Goal: Task Accomplishment & Management: Complete application form

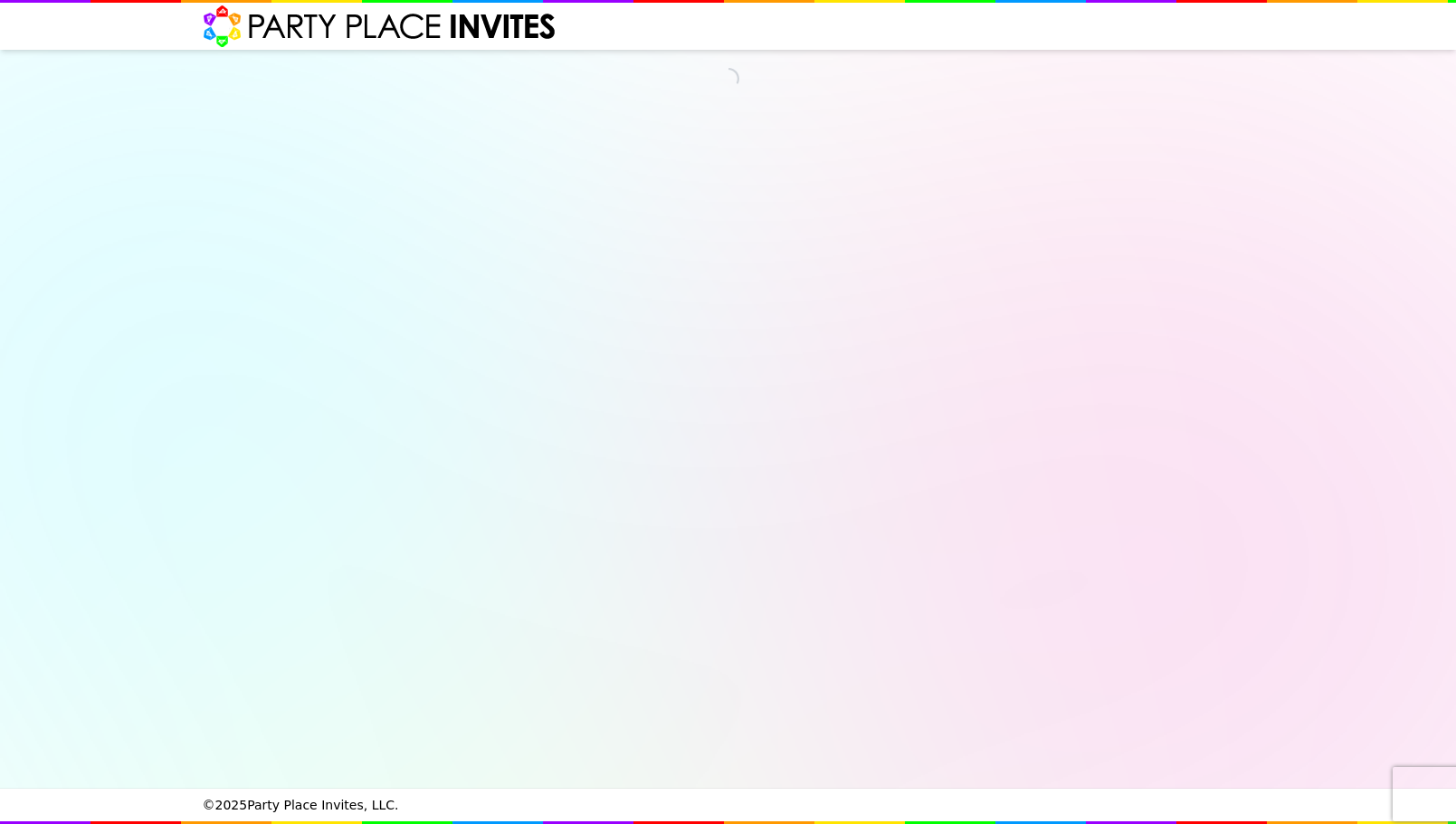
select select "540260"
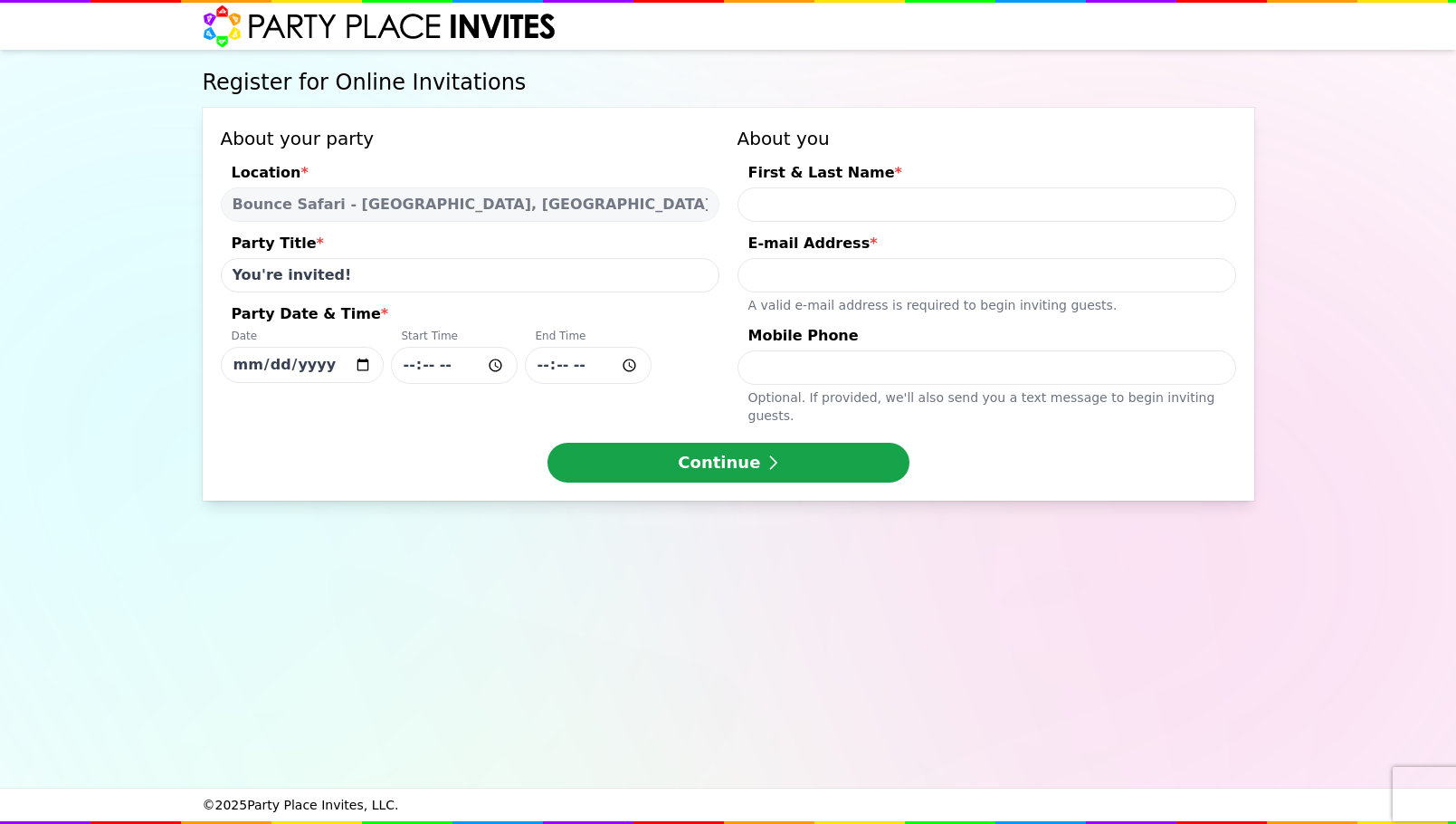
click at [346, 277] on input "You're invited!" at bounding box center [470, 275] width 499 height 34
drag, startPoint x: 423, startPoint y: 277, endPoint x: 108, endPoint y: 278, distance: 315.0
click at [108, 278] on div "Register for Online Invitations About your party Location * Bounce Safari - [GE…" at bounding box center [728, 419] width 1456 height 739
click at [804, 199] on input "First & Last Name *" at bounding box center [987, 204] width 499 height 34
type input "[PERSON_NAME]"
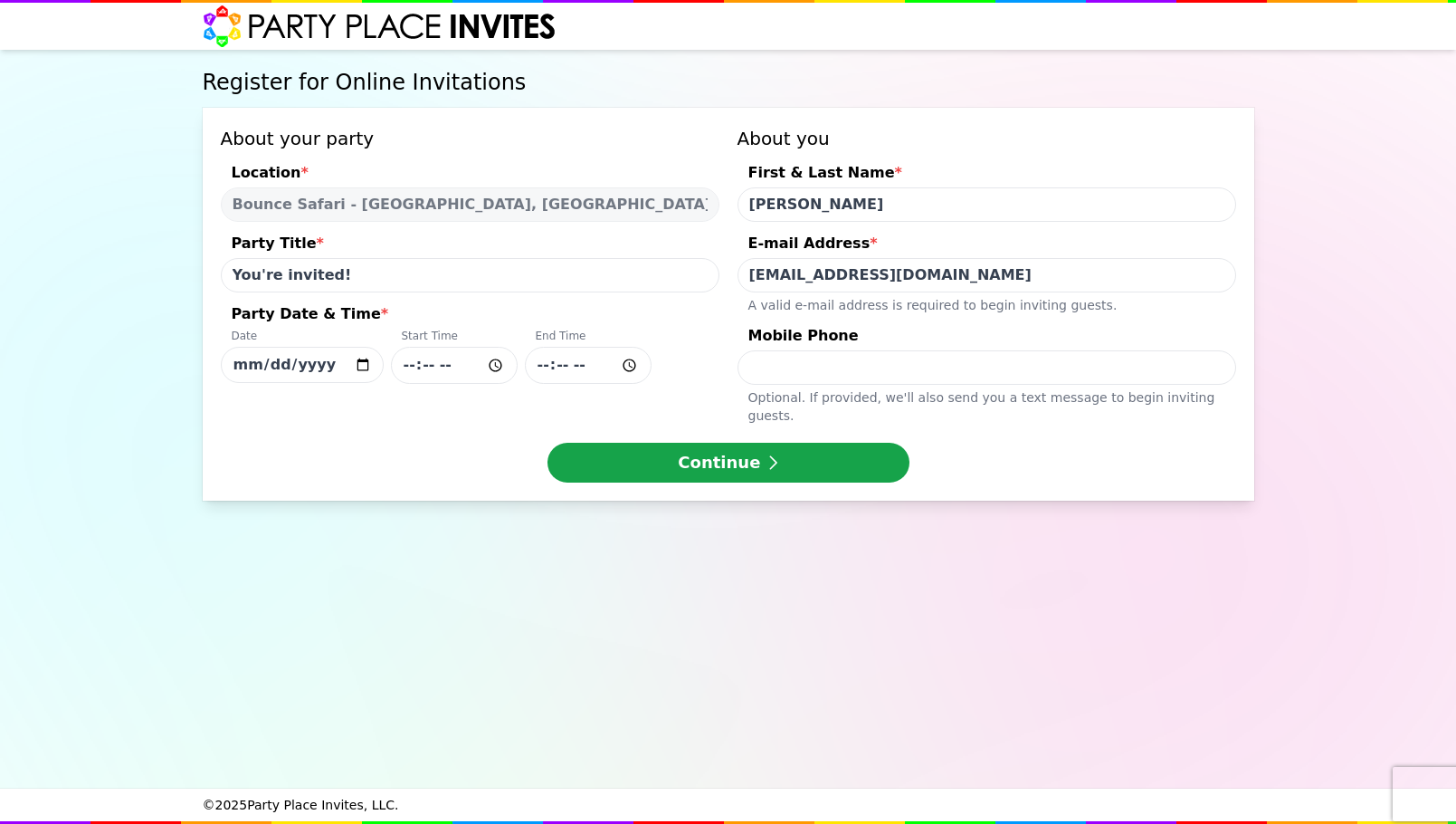
type input "[EMAIL_ADDRESS][DOMAIN_NAME]"
type input "9736412913"
click at [356, 365] on input "[DATE]" at bounding box center [302, 365] width 163 height 36
type input "[DATE]"
click at [423, 368] on input "Party Date & Time * Date [DATE] Start Time End Time" at bounding box center [454, 365] width 127 height 37
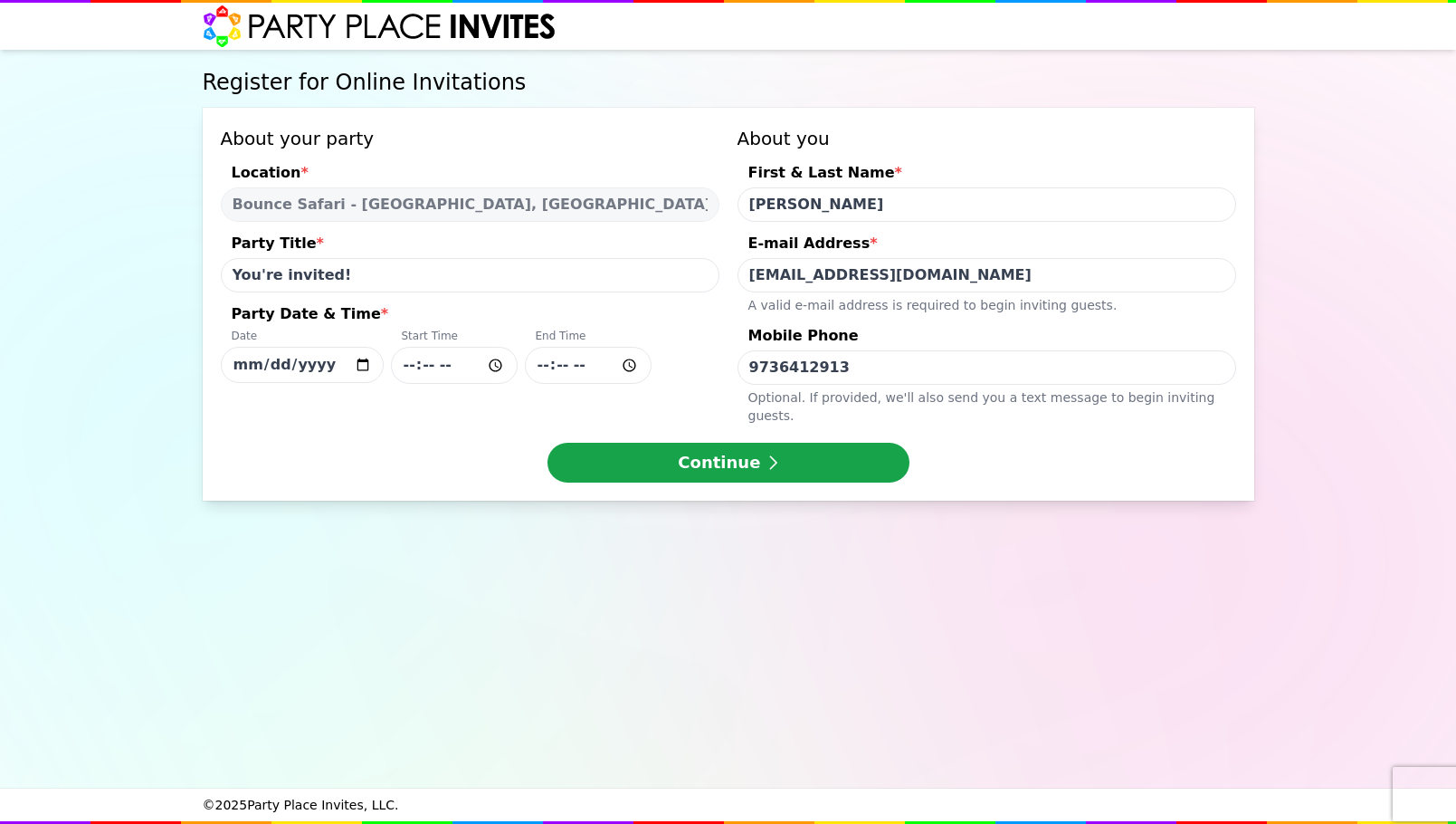
click at [405, 368] on input "Party Date & Time * Date [DATE] Start Time End Time" at bounding box center [454, 365] width 127 height 37
click at [453, 366] on input "Party Date & Time * Date [DATE] Start Time End Time" at bounding box center [454, 365] width 127 height 37
click at [446, 368] on input "Party Date & Time * Date [DATE] Start Time End Time" at bounding box center [454, 365] width 127 height 37
type input "11:30"
click at [563, 360] on input "Party Date & Time * Date [DATE] Start Time 11:30 End Time" at bounding box center [588, 365] width 127 height 37
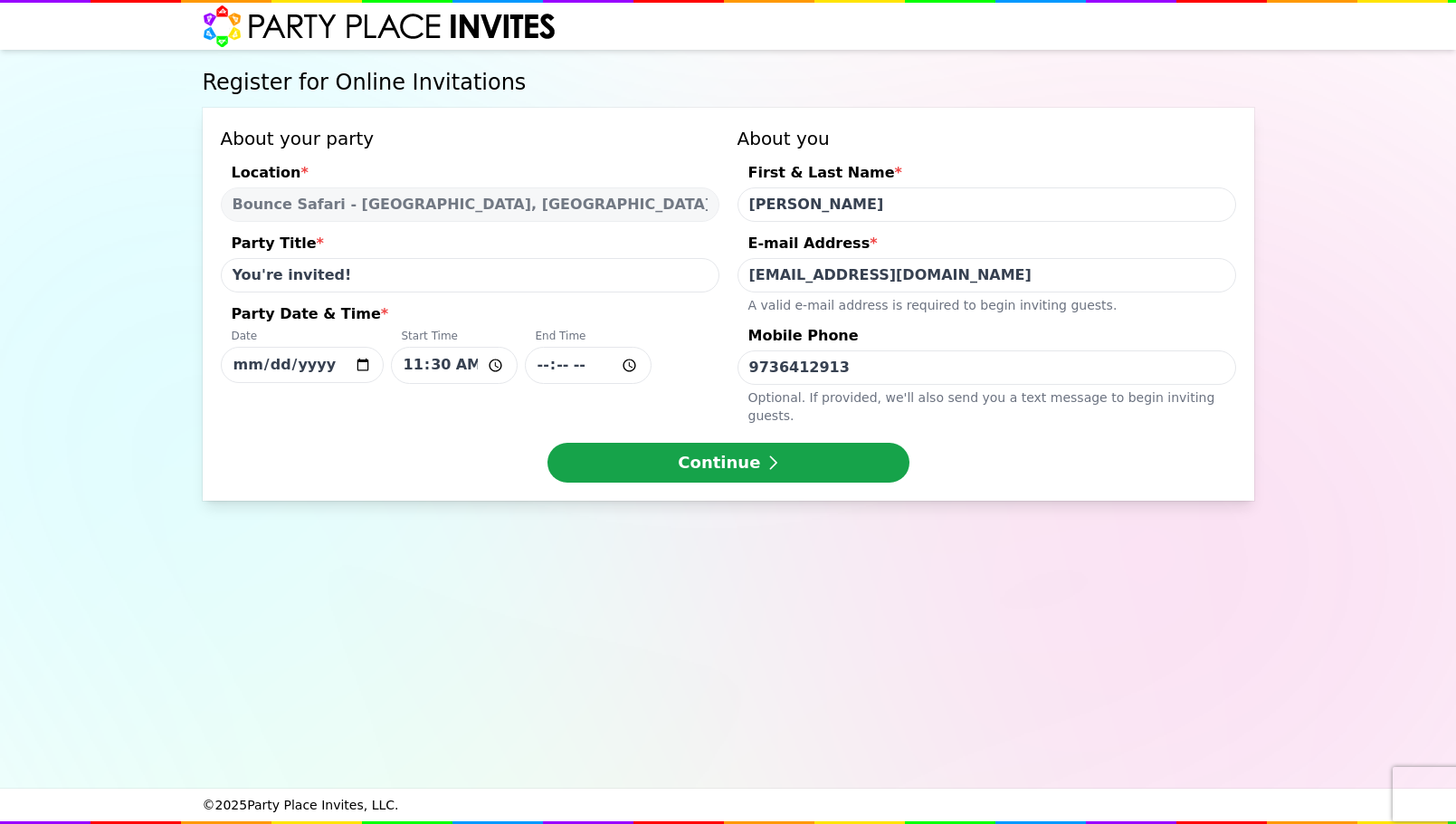
click at [544, 368] on input "Party Date & Time * Date [DATE] Start Time 11:30 End Time" at bounding box center [588, 365] width 127 height 37
click at [511, 405] on div "About your party Location * Bounce Safari - [GEOGRAPHIC_DATA], [GEOGRAPHIC_DATA…" at bounding box center [470, 275] width 499 height 299
click at [709, 443] on button "Continue" at bounding box center [729, 463] width 362 height 40
click at [324, 372] on input "[DATE]" at bounding box center [302, 365] width 163 height 36
click at [338, 282] on input "You're invited!" at bounding box center [470, 275] width 499 height 34
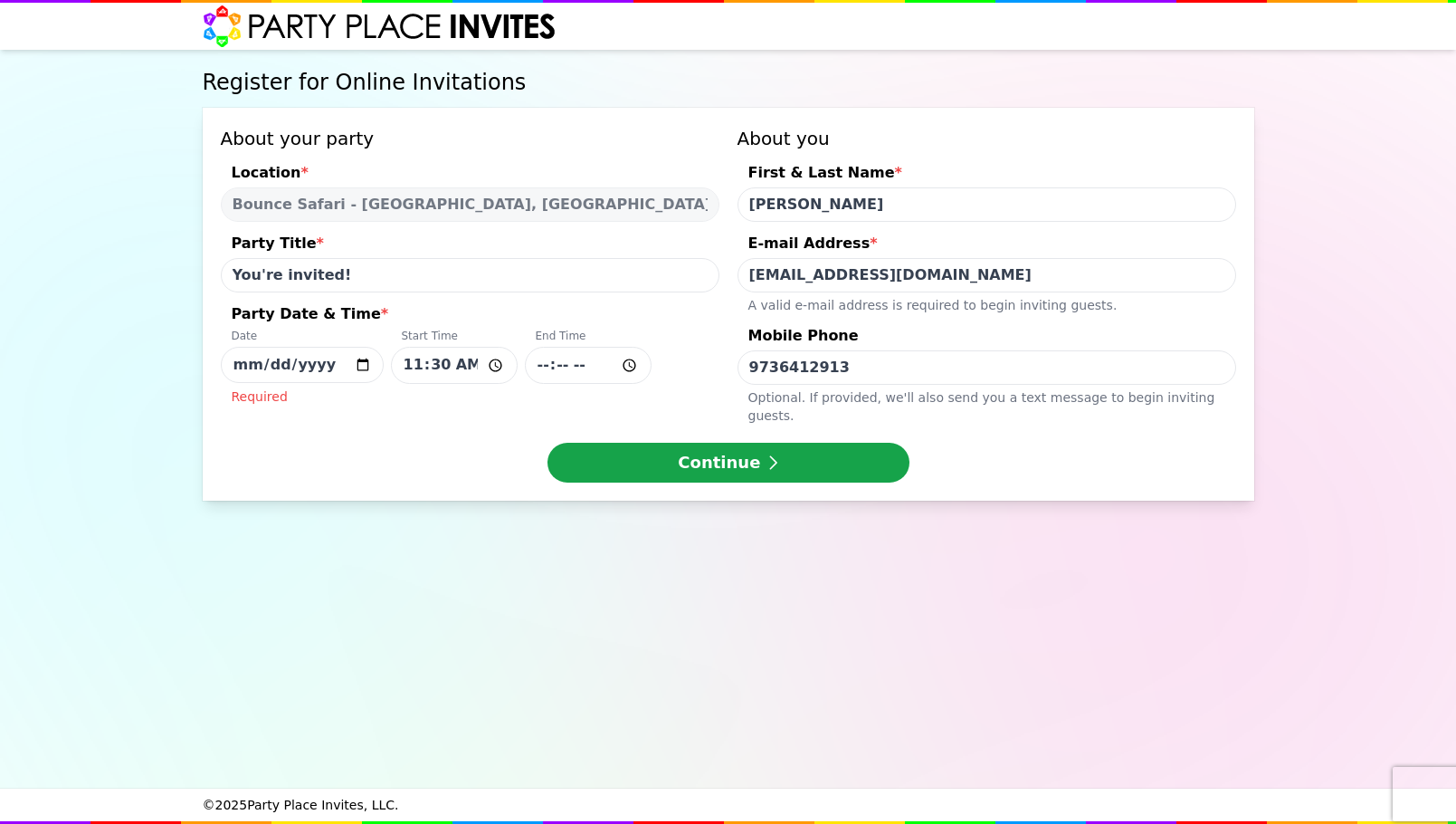
drag, startPoint x: 366, startPoint y: 279, endPoint x: 104, endPoint y: 262, distance: 262.2
click at [104, 262] on div "Register for Online Invitations About your party Location * Bounce Safari - [GE…" at bounding box center [728, 419] width 1456 height 739
click at [654, 414] on div "About your party Location * Bounce Safari - [GEOGRAPHIC_DATA], [GEOGRAPHIC_DATA…" at bounding box center [729, 304] width 1052 height 393
click at [654, 443] on button "Continue" at bounding box center [729, 463] width 362 height 40
click at [563, 363] on input "Party Date & Time * Date [DATE] Start Time 11:30 End Time Required" at bounding box center [588, 365] width 127 height 37
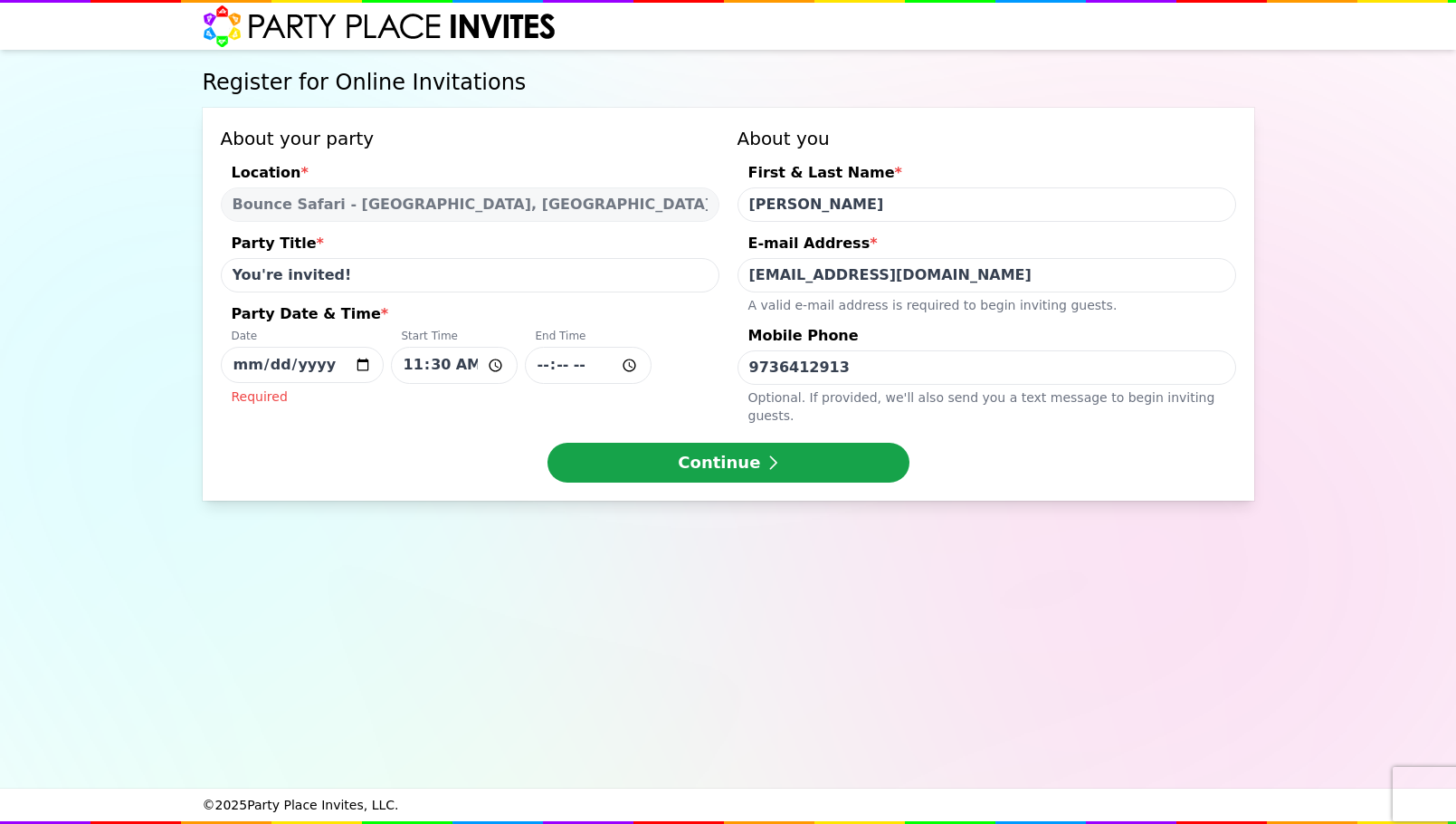
type input "13:15"
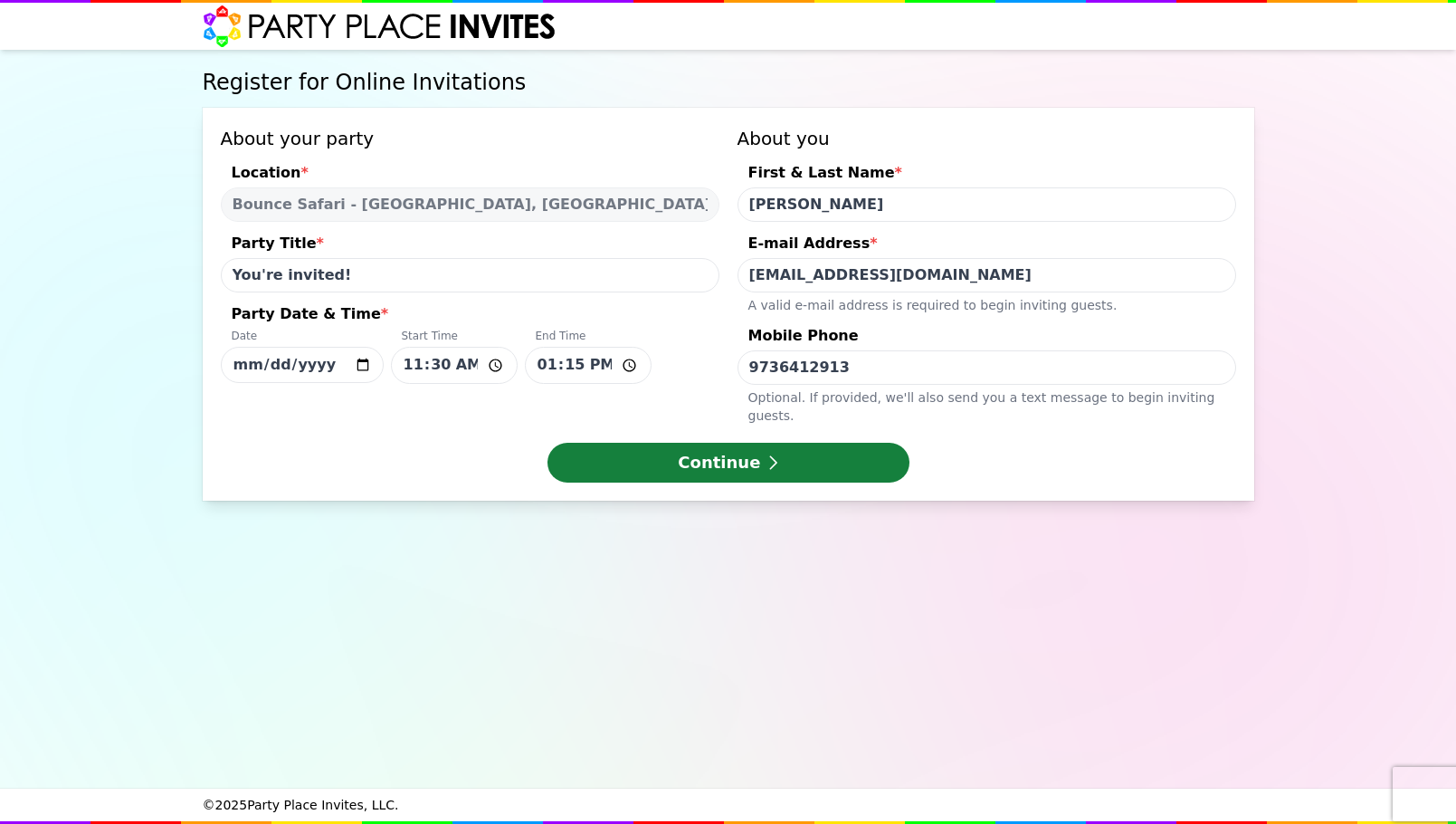
click at [618, 443] on button "Continue" at bounding box center [729, 463] width 362 height 40
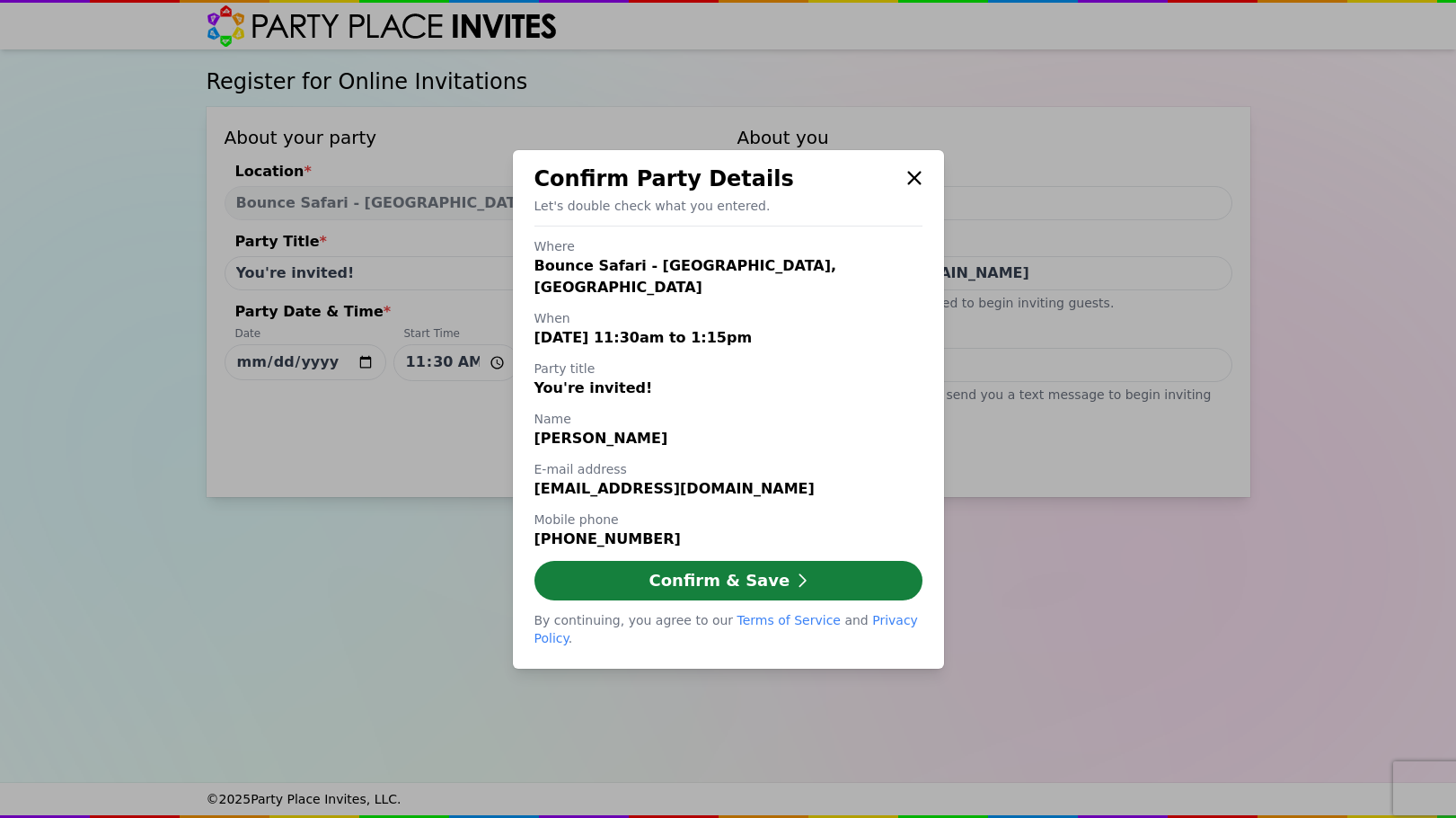
click at [738, 581] on button "Confirm & Save" at bounding box center [728, 581] width 388 height 40
